Goal: Download file/media

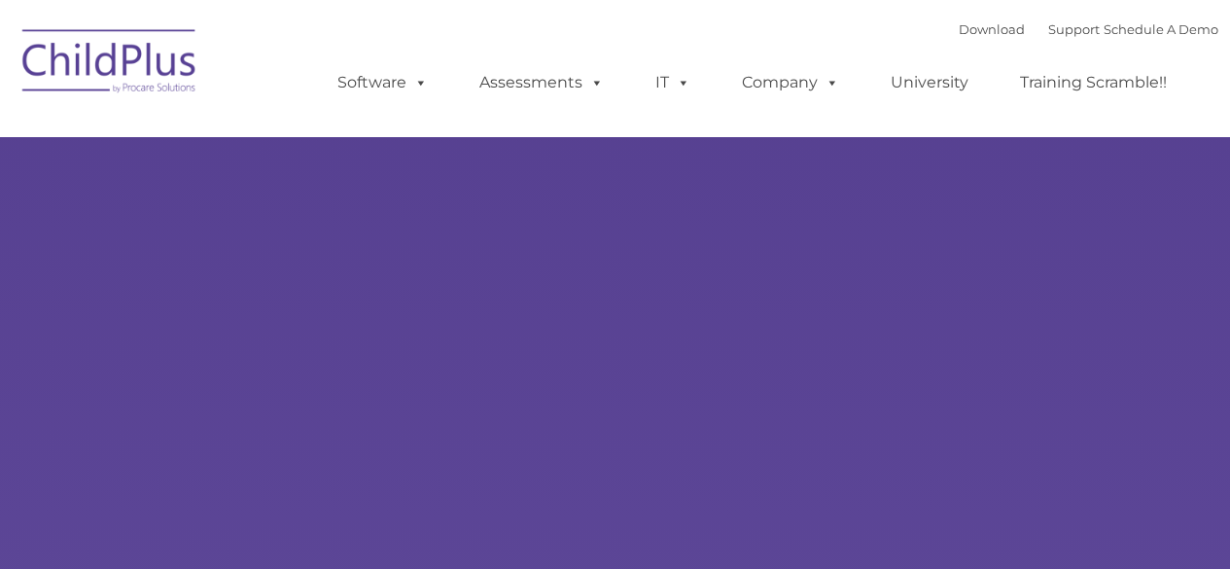
type input ""
select select "MEDIUM"
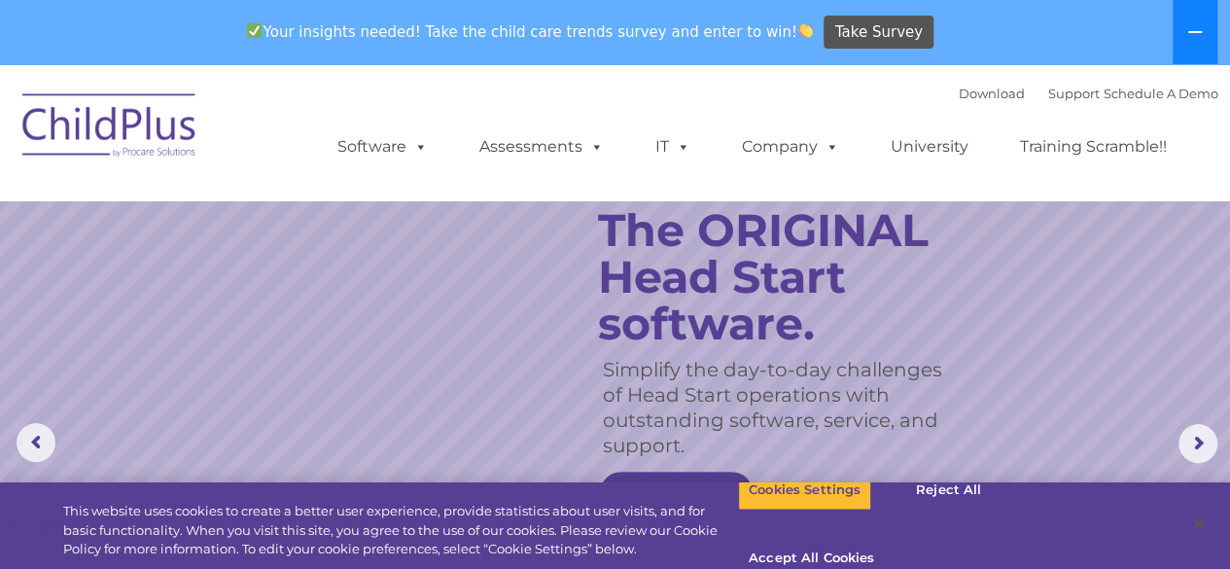
click at [1195, 46] on button at bounding box center [1194, 32] width 45 height 64
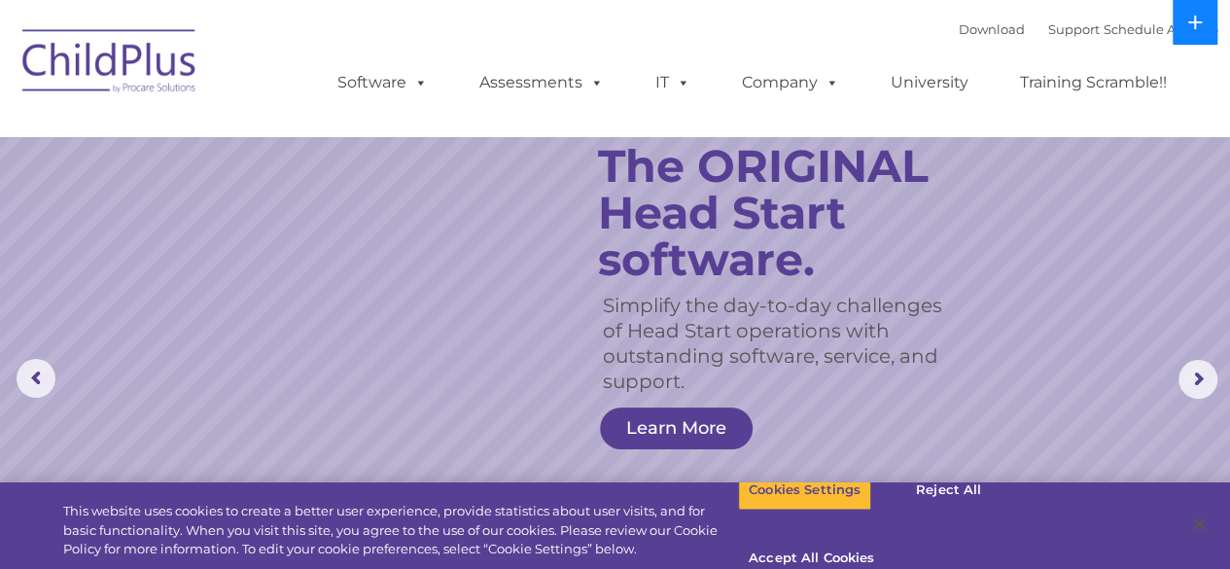
click at [1192, 24] on icon at bounding box center [1195, 23] width 16 height 16
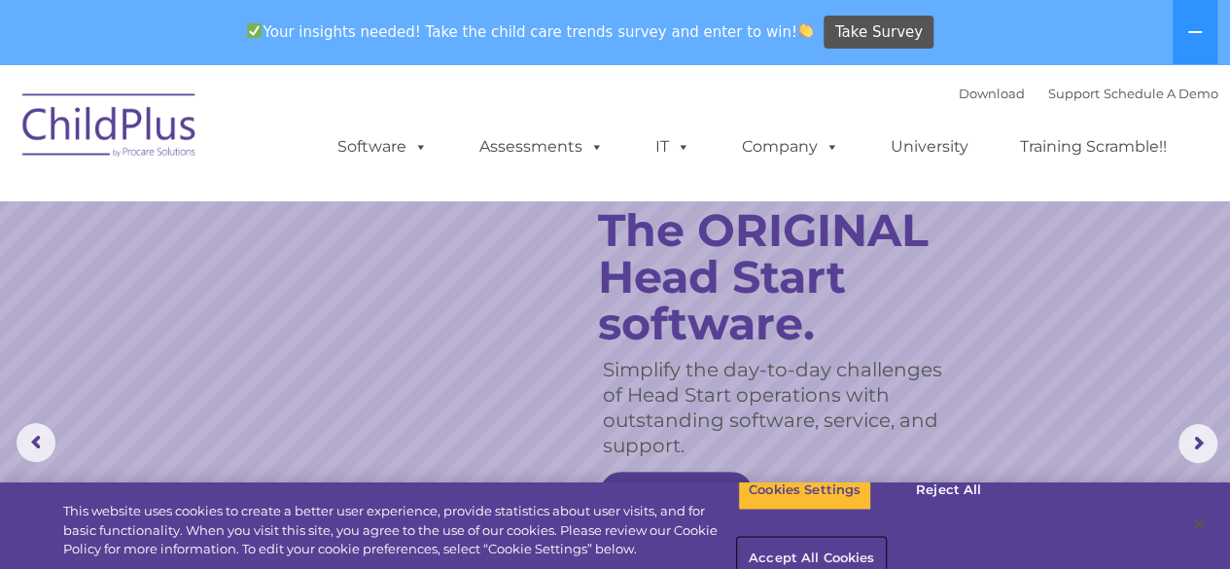
click at [884, 538] on button "Accept All Cookies" at bounding box center [811, 558] width 147 height 41
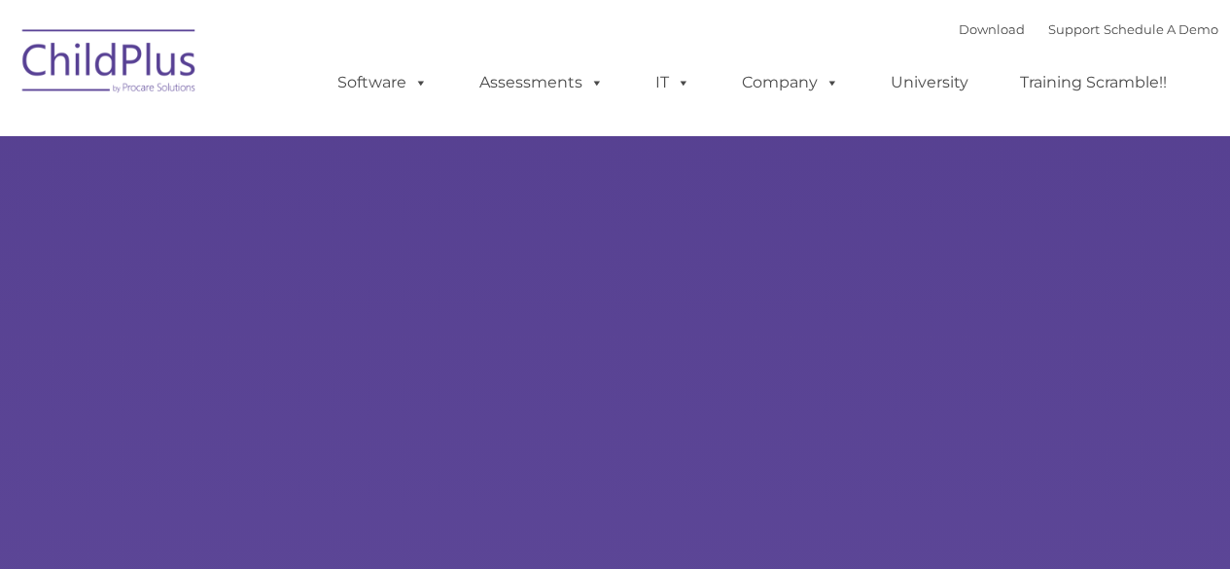
type input ""
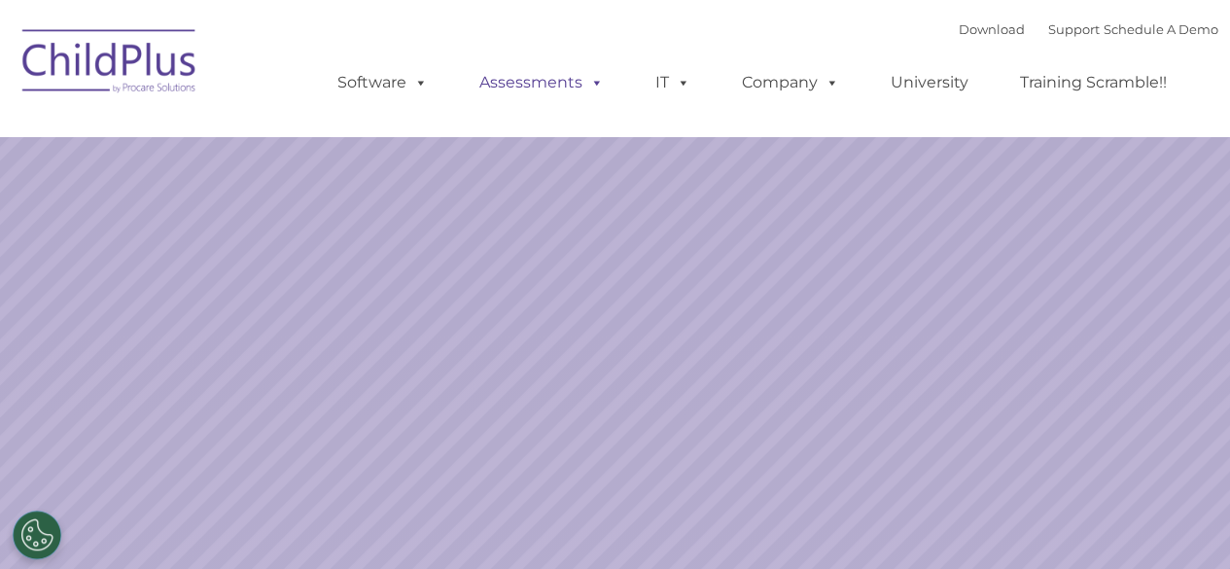
select select "MEDIUM"
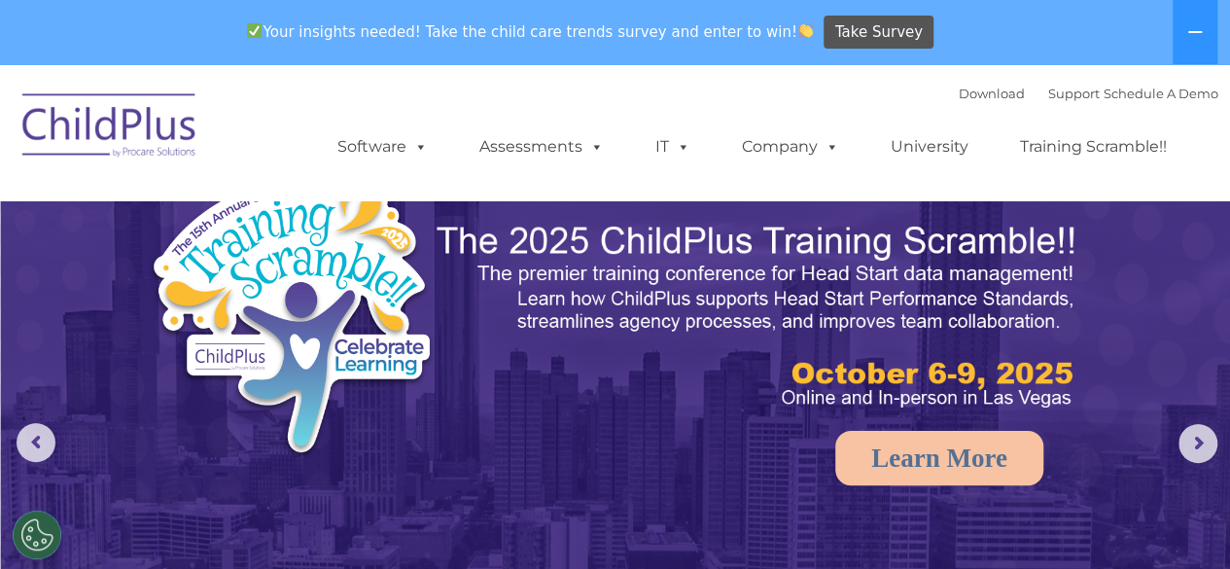
click at [153, 113] on img at bounding box center [110, 128] width 194 height 97
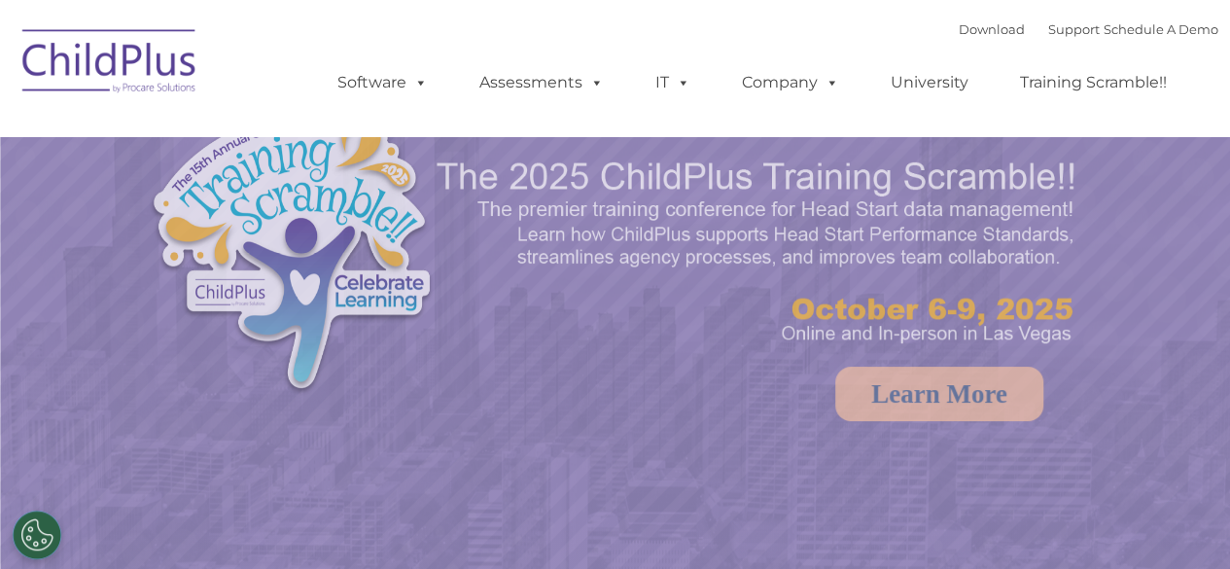
select select "MEDIUM"
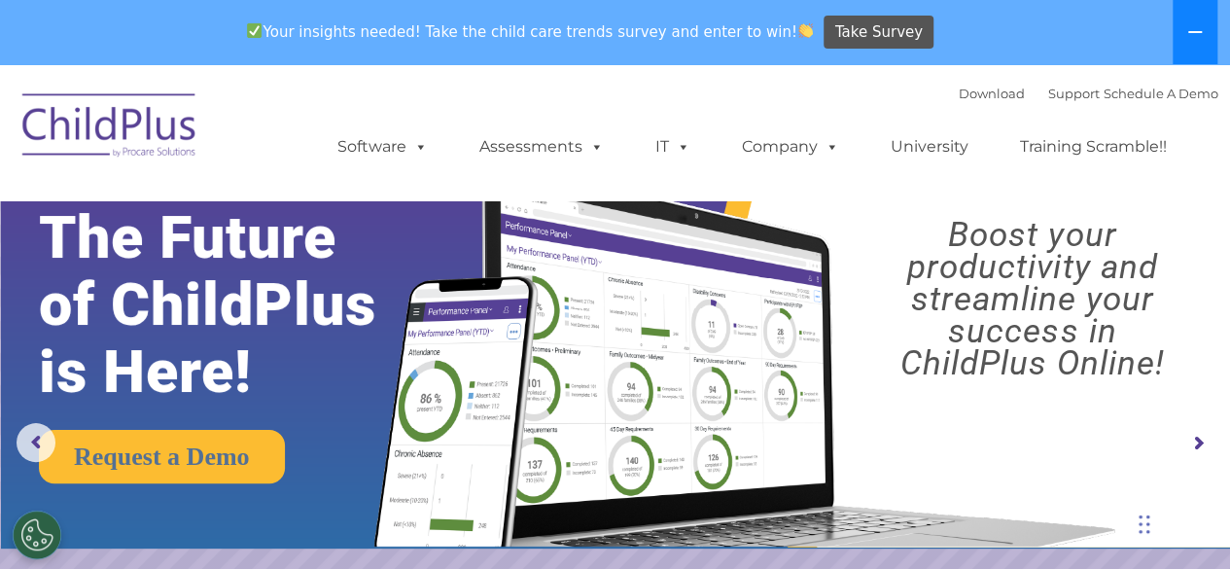
click at [1188, 34] on icon at bounding box center [1195, 32] width 16 height 16
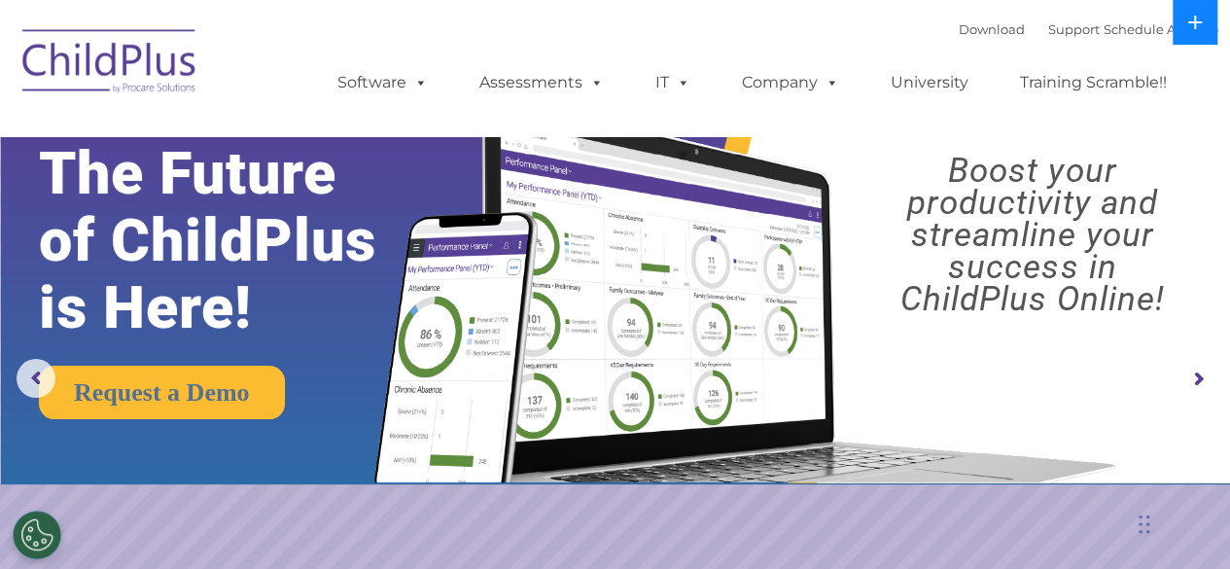
click at [1188, 34] on button at bounding box center [1194, 22] width 45 height 45
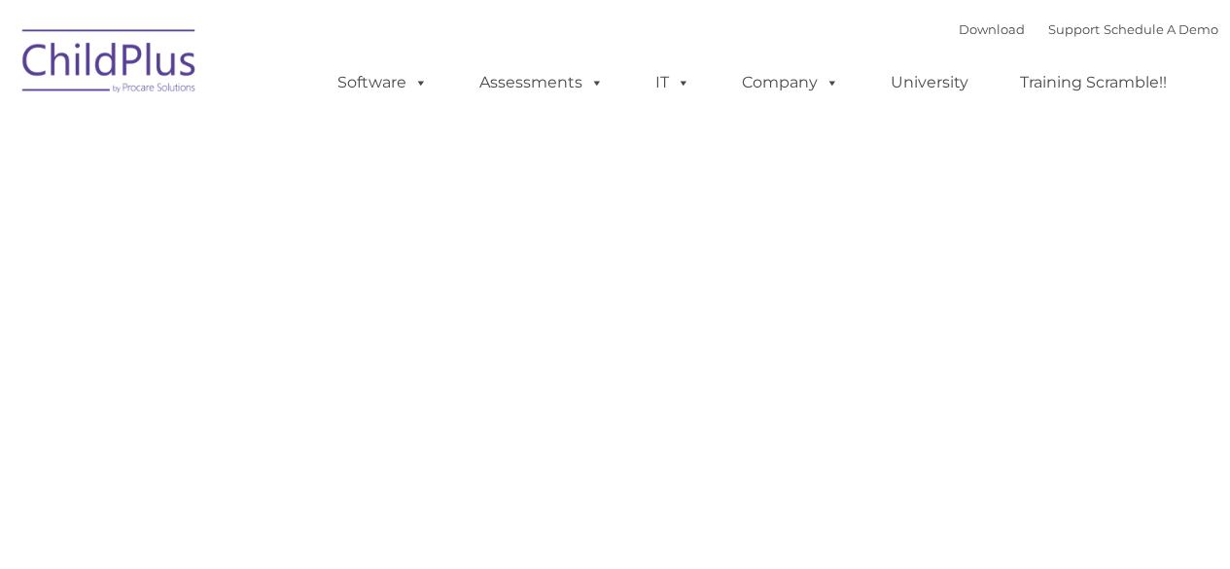
type input ""
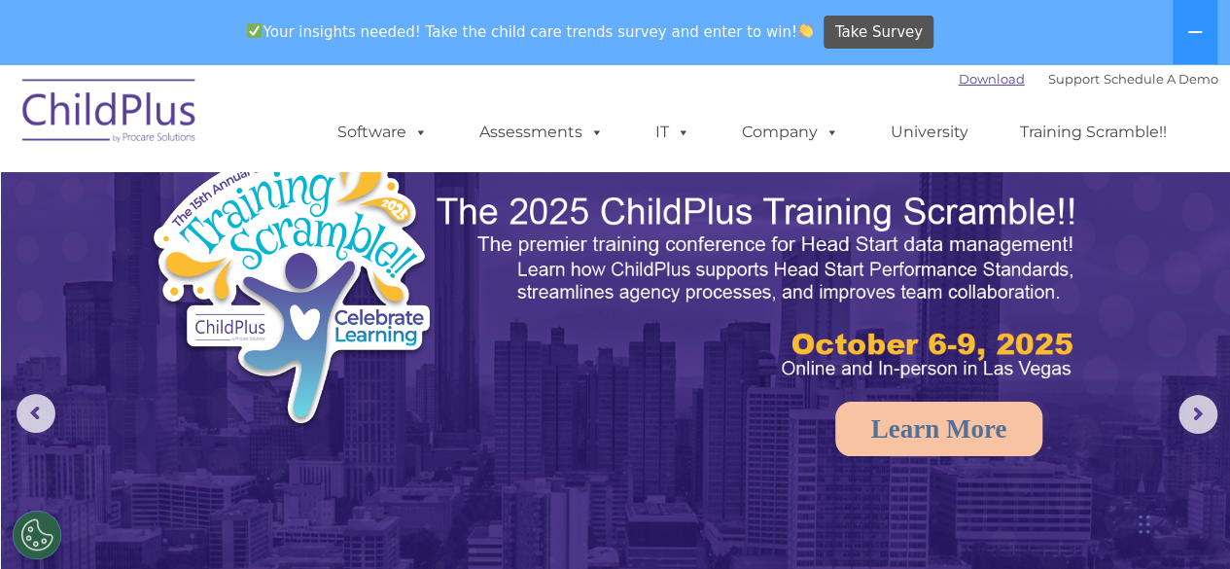
click at [960, 81] on link "Download" at bounding box center [991, 79] width 66 height 16
